Goal: Check status: Check status

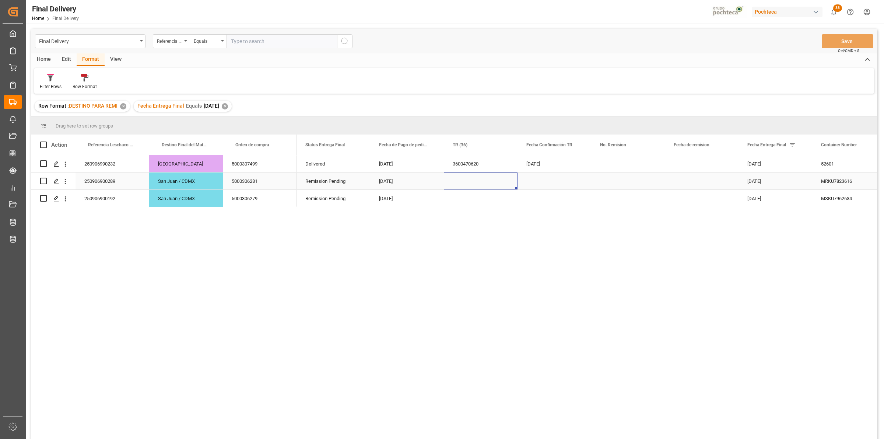
click at [470, 174] on div "Press SPACE to select this row." at bounding box center [481, 180] width 74 height 17
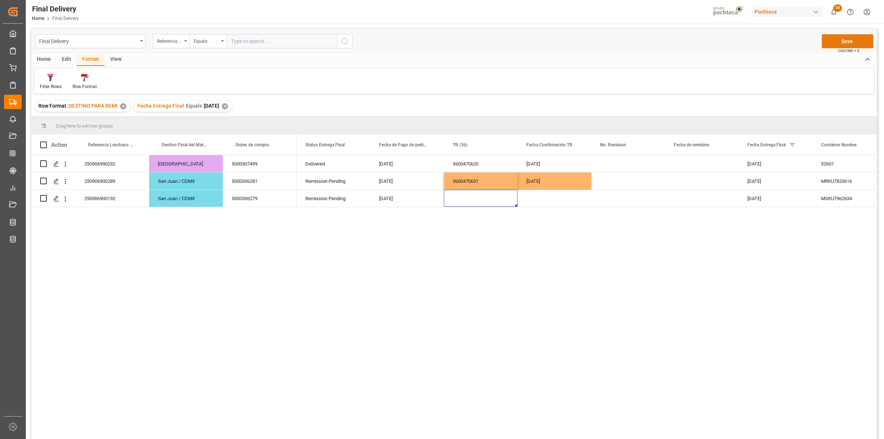
click at [824, 43] on button "Save" at bounding box center [848, 41] width 52 height 14
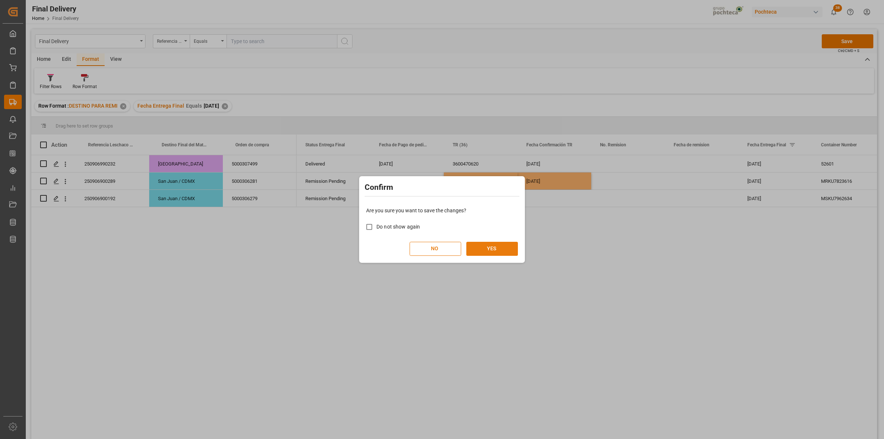
click at [494, 246] on button "YES" at bounding box center [492, 249] width 52 height 14
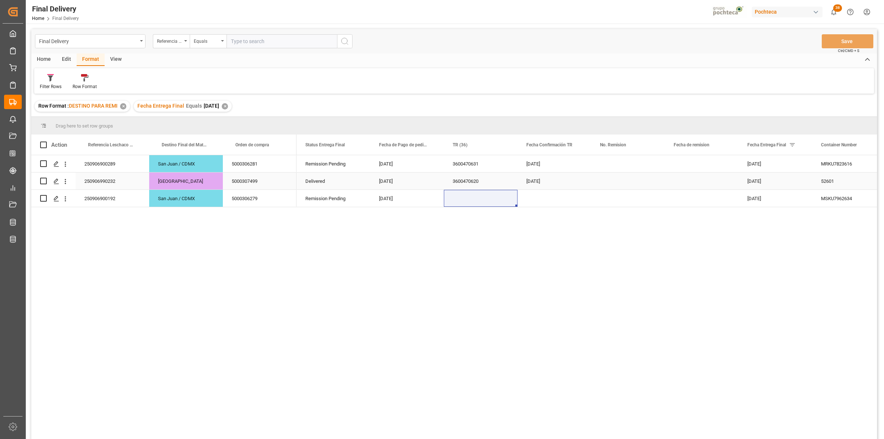
click at [591, 183] on div "Press SPACE to select this row." at bounding box center [628, 180] width 74 height 17
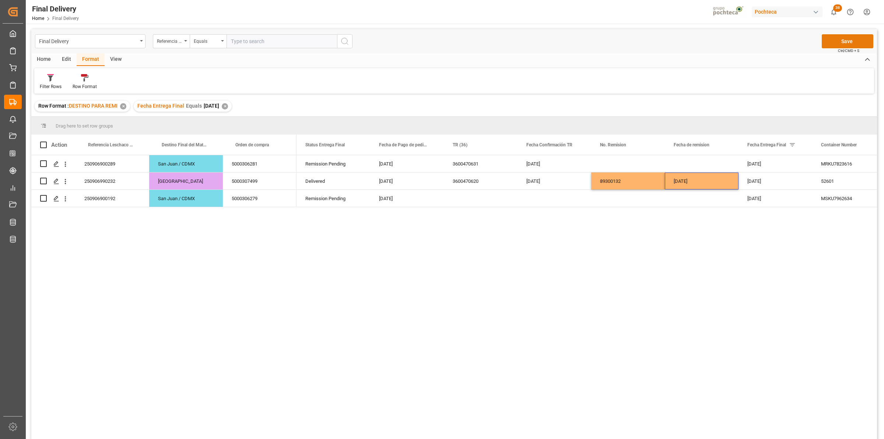
click at [839, 35] on button "Save" at bounding box center [848, 41] width 52 height 14
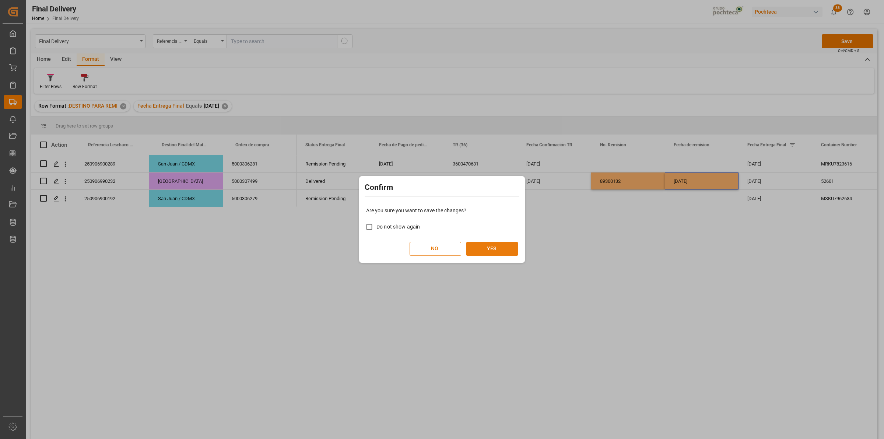
click at [501, 252] on button "YES" at bounding box center [492, 249] width 52 height 14
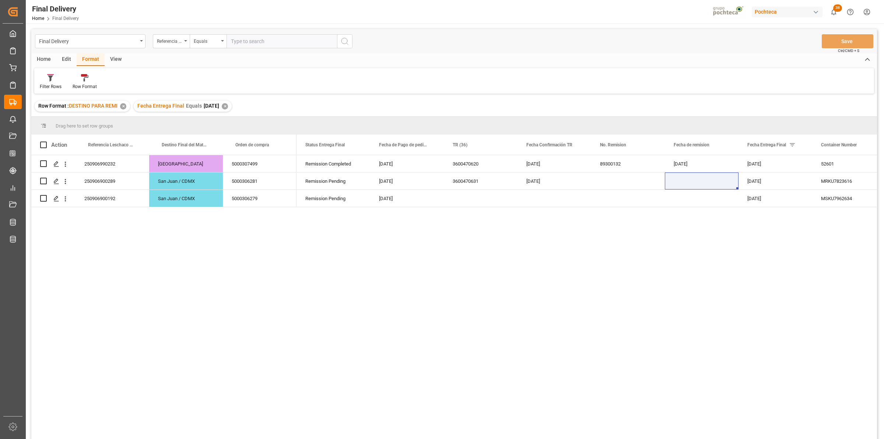
click at [612, 240] on div "Remission Completed [DATE] 3600470620 [DATE] 89300132 [DATE] [DATE] 52601 No Re…" at bounding box center [587, 299] width 581 height 288
